Goal: Task Accomplishment & Management: Use online tool/utility

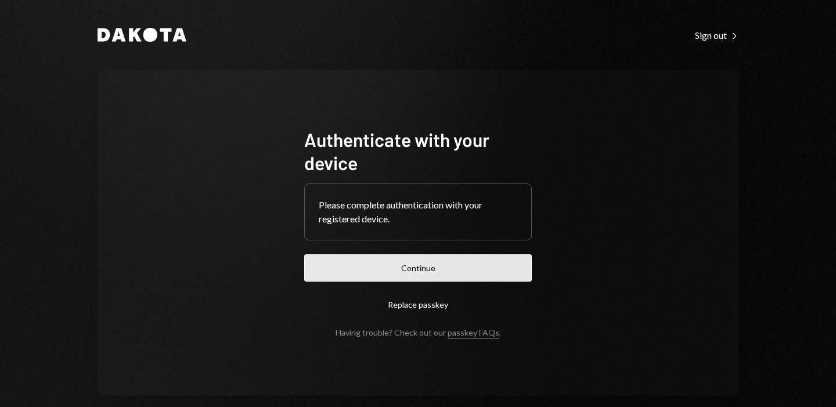
click at [412, 264] on button "Continue" at bounding box center [418, 267] width 228 height 27
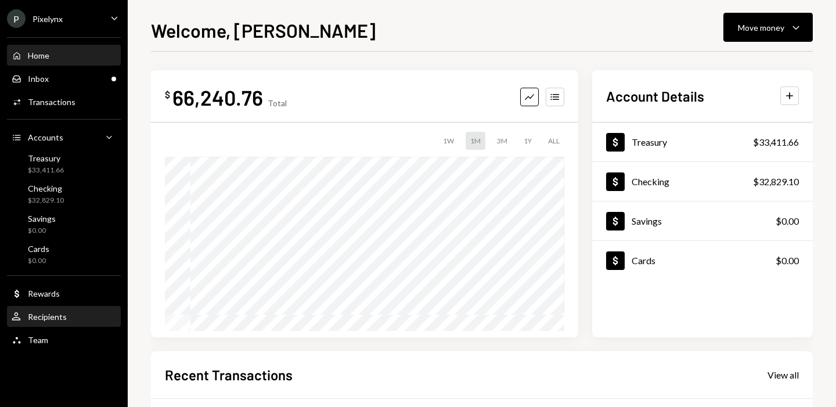
click at [55, 319] on div "Recipients" at bounding box center [47, 317] width 39 height 10
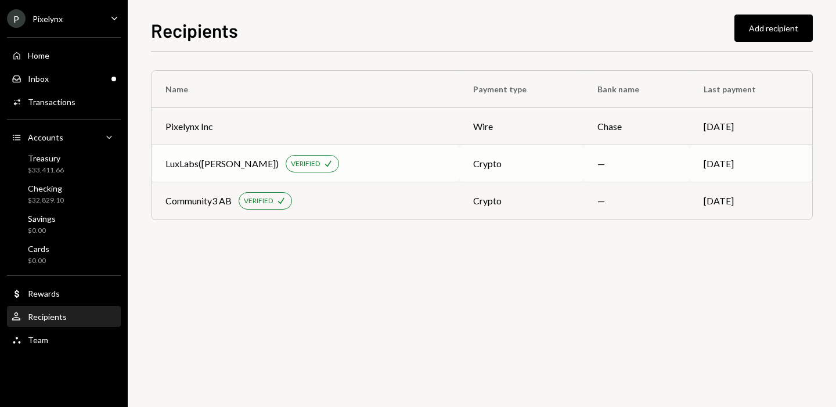
click at [204, 165] on div "LuxLabs([PERSON_NAME])" at bounding box center [222, 164] width 113 height 14
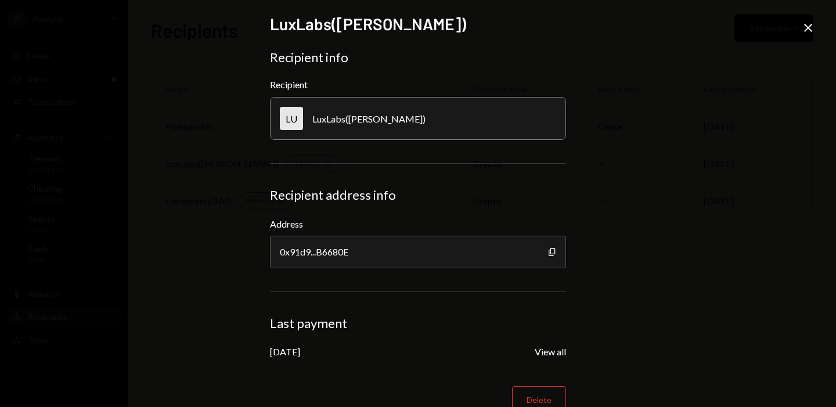
click at [810, 30] on icon at bounding box center [809, 28] width 8 height 8
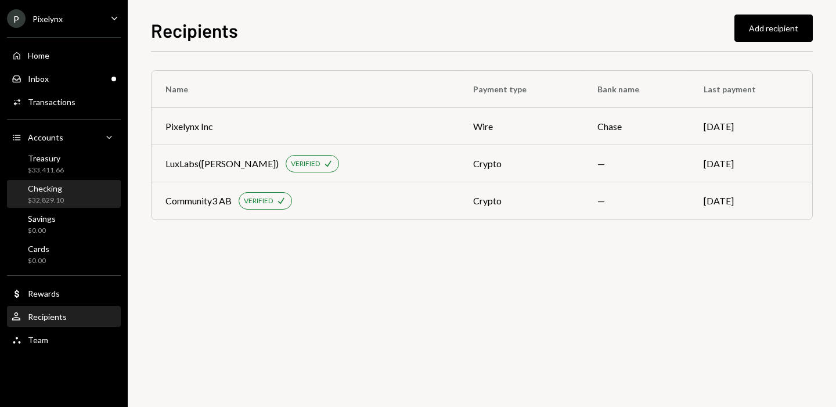
click at [64, 194] on div "Checking $32,829.10" at bounding box center [64, 195] width 105 height 22
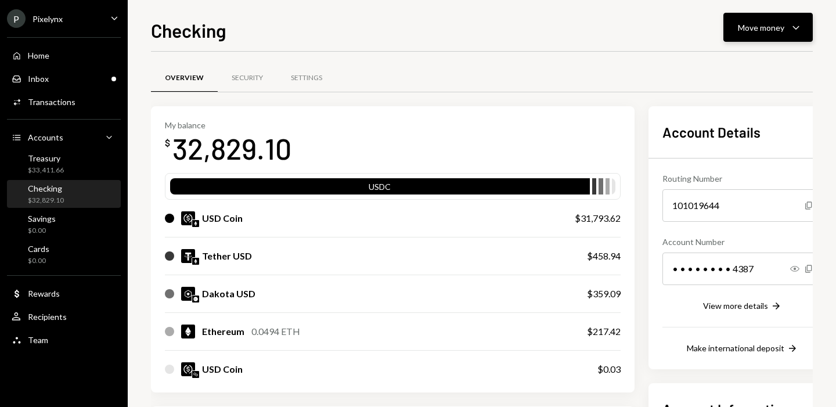
click at [750, 24] on div "Move money" at bounding box center [761, 27] width 46 height 12
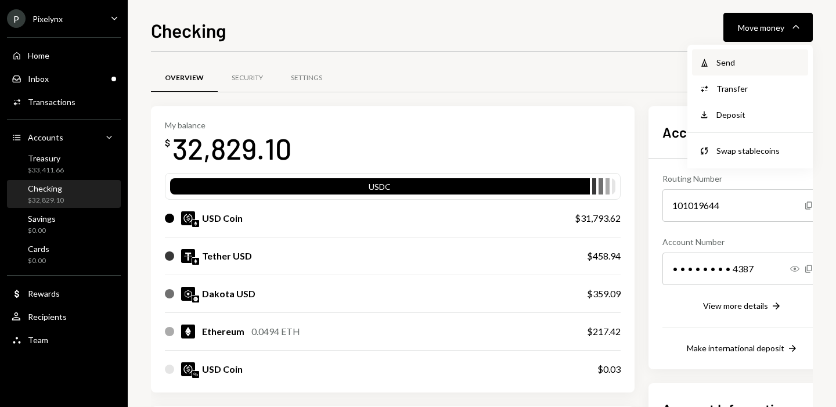
click at [734, 64] on div "Send" at bounding box center [759, 62] width 85 height 12
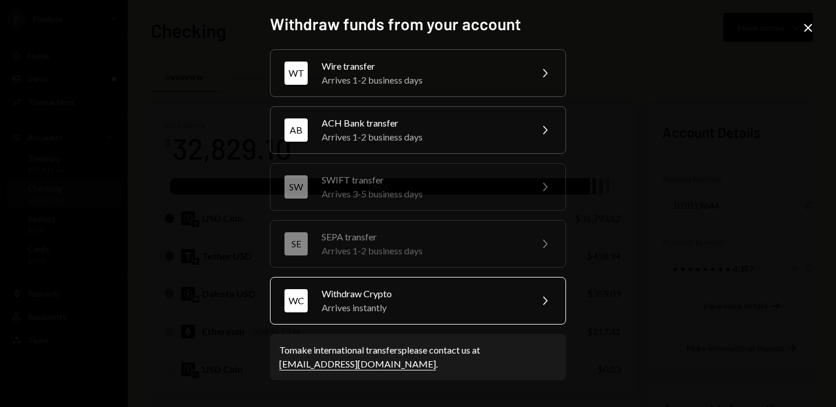
click at [417, 301] on div "Arrives instantly" at bounding box center [423, 308] width 202 height 14
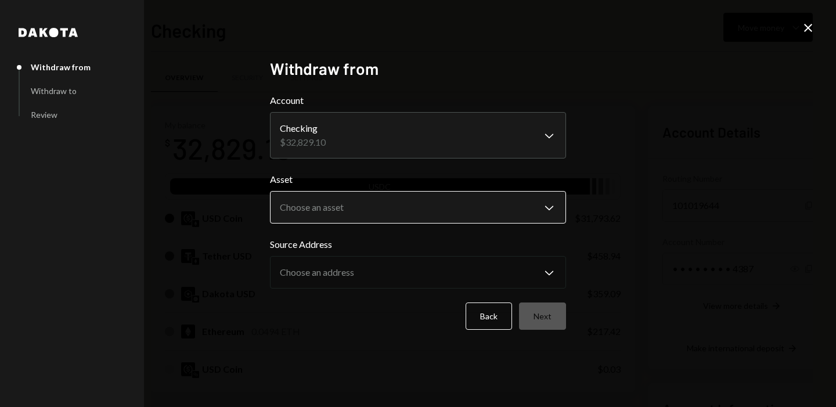
click at [341, 201] on body "P Pixelynx Caret Down Home Home Inbox Inbox Activities Transactions Accounts Ac…" at bounding box center [418, 203] width 836 height 407
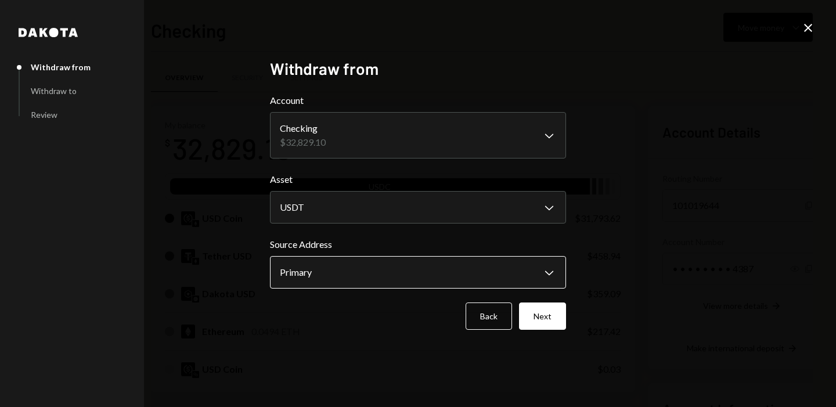
click at [318, 265] on body "P Pixelynx Caret Down Home Home Inbox Inbox Activities Transactions Accounts Ac…" at bounding box center [418, 203] width 836 height 407
click at [364, 272] on body "P Pixelynx Caret Down Home Home Inbox Inbox Activities Transactions Accounts Ac…" at bounding box center [418, 203] width 836 height 407
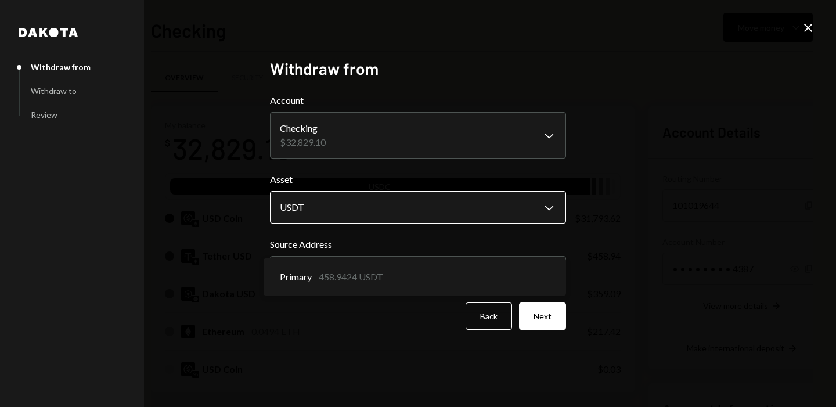
click at [395, 221] on body "P Pixelynx Caret Down Home Home Inbox Inbox Activities Transactions Accounts Ac…" at bounding box center [418, 203] width 836 height 407
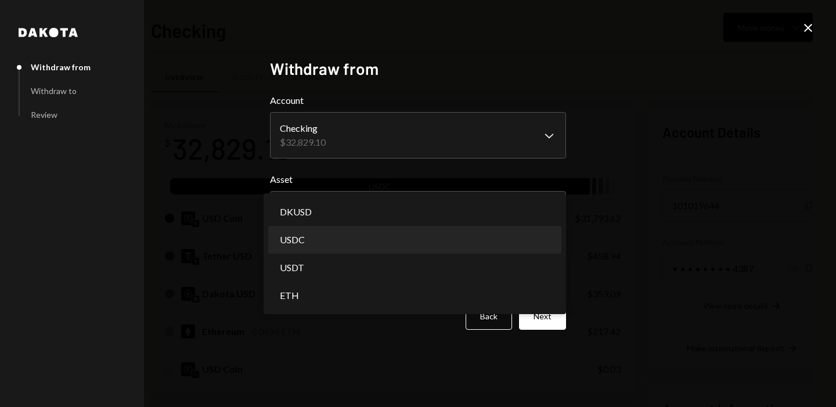
select select "****"
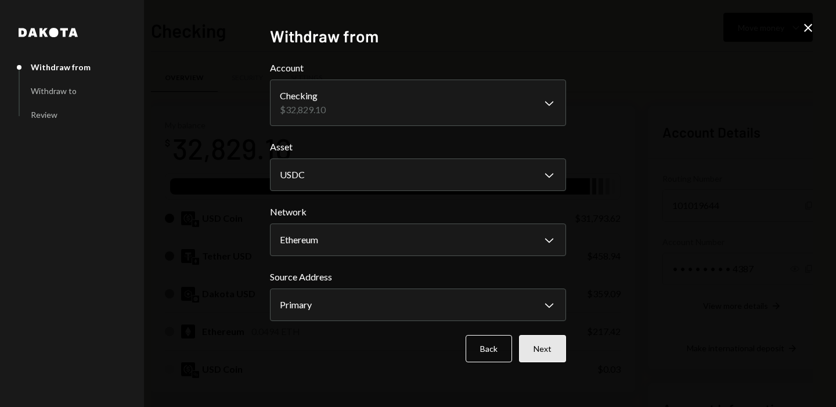
click at [554, 351] on button "Next" at bounding box center [542, 348] width 47 height 27
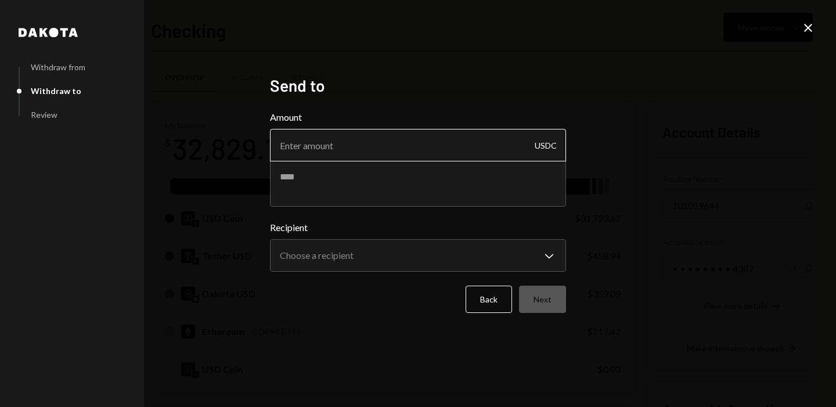
click at [424, 156] on input "Amount" at bounding box center [418, 145] width 296 height 33
click at [398, 177] on textarea at bounding box center [418, 183] width 296 height 46
type textarea "*"
click at [339, 133] on input "Amount" at bounding box center [418, 145] width 296 height 33
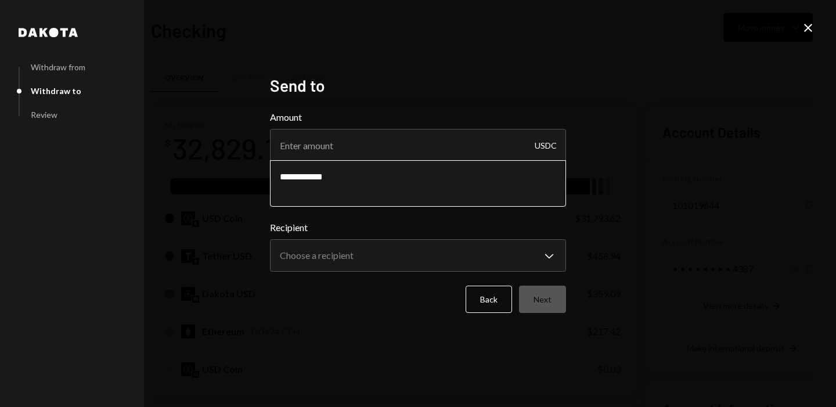
click at [315, 174] on textarea "**********" at bounding box center [418, 183] width 296 height 46
type textarea "**********"
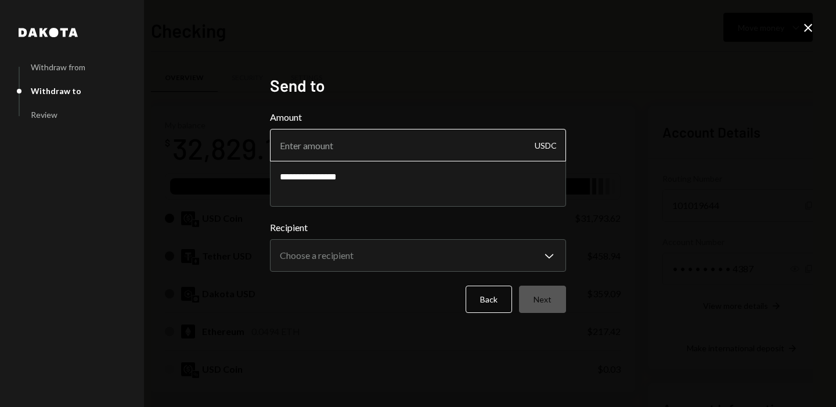
click at [311, 148] on input "Amount" at bounding box center [418, 145] width 296 height 33
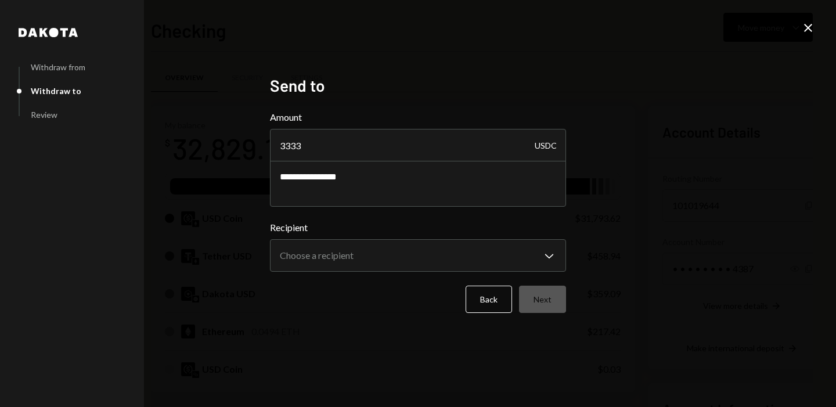
type input "3333"
click at [346, 263] on body "P Pixelynx Caret Down Home Home Inbox Inbox Activities Transactions Accounts Ac…" at bounding box center [418, 203] width 836 height 407
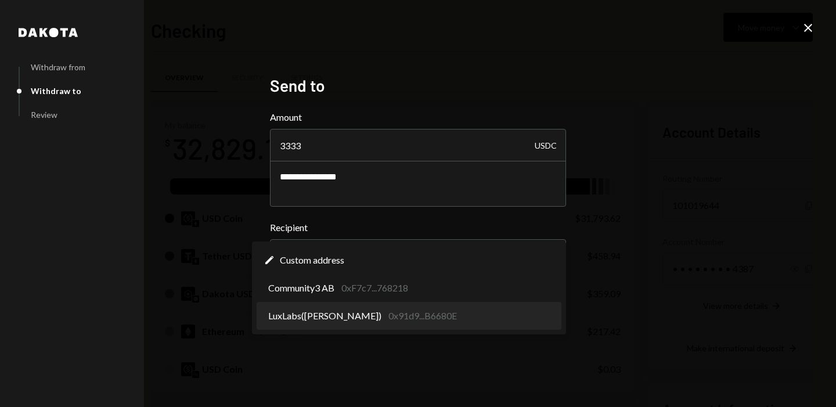
select select "**********"
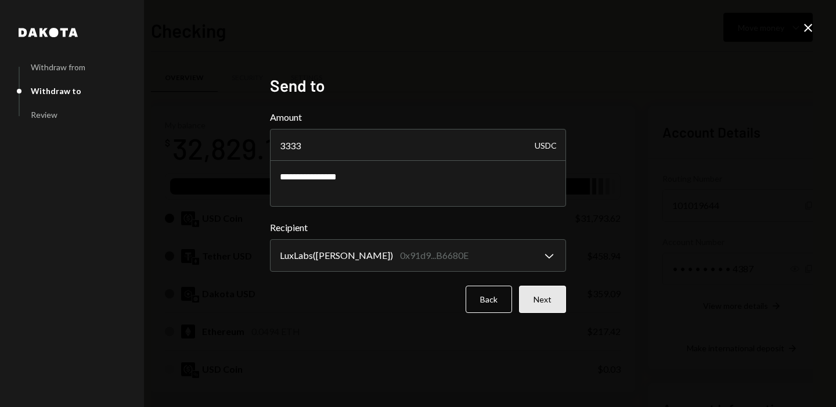
click at [529, 303] on button "Next" at bounding box center [542, 299] width 47 height 27
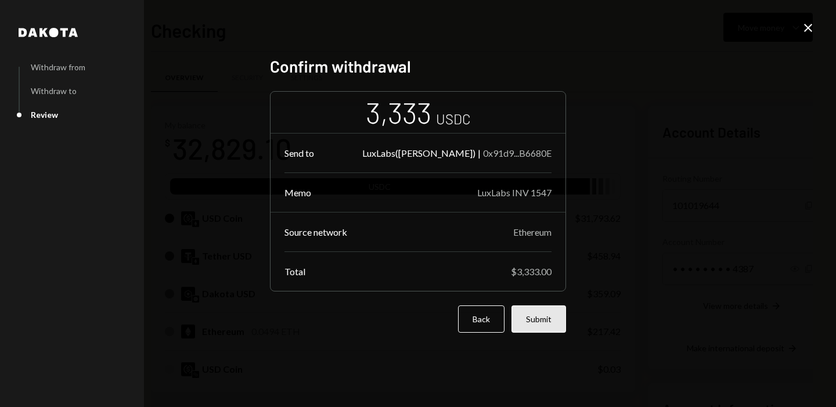
click at [543, 317] on button "Submit" at bounding box center [539, 319] width 55 height 27
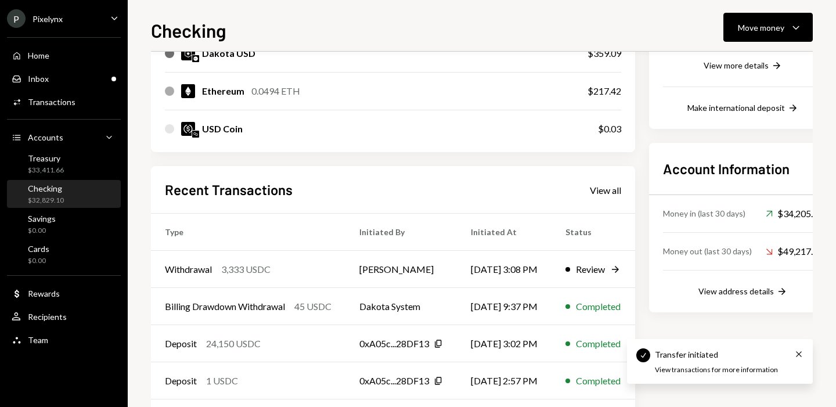
scroll to position [284, 0]
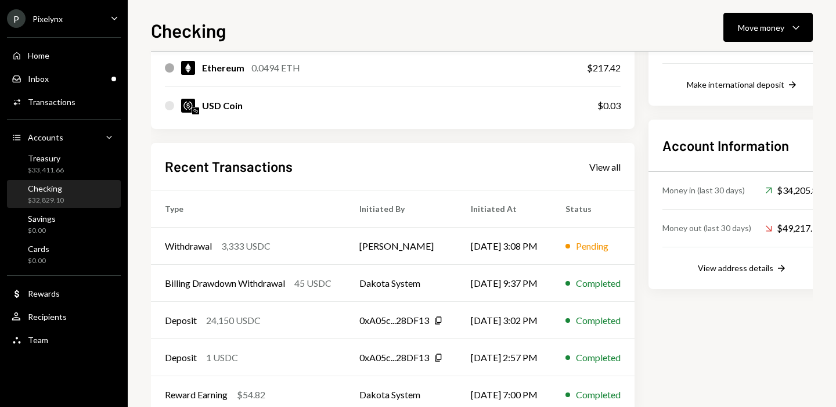
scroll to position [267, 0]
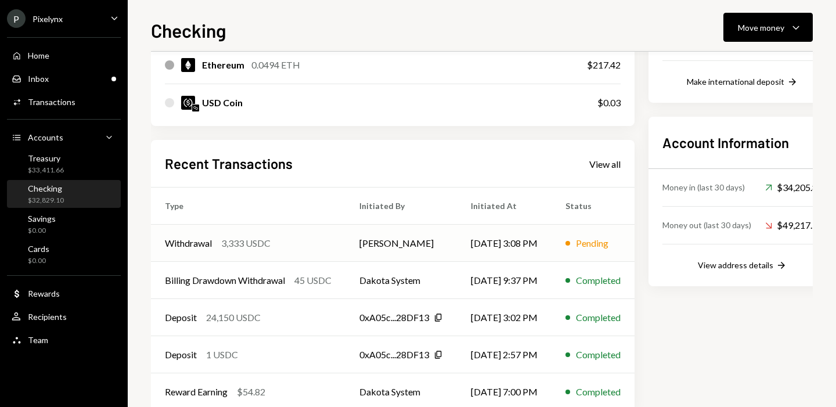
click at [412, 250] on td "[PERSON_NAME]" at bounding box center [402, 243] width 112 height 37
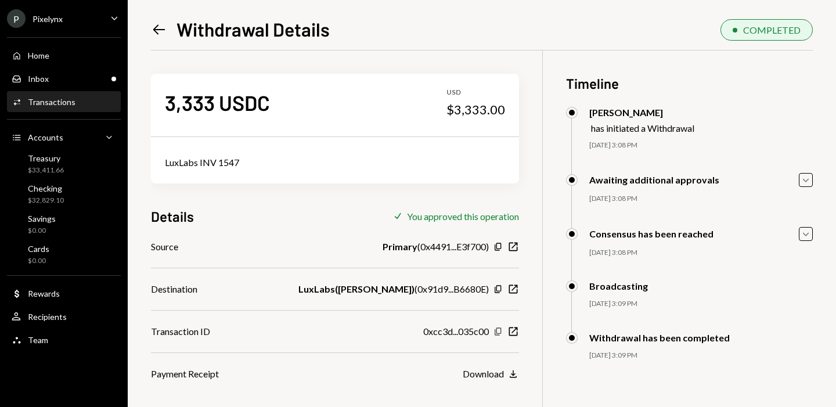
click at [498, 331] on icon "Copy" at bounding box center [498, 331] width 9 height 9
